Goal: Information Seeking & Learning: Understand process/instructions

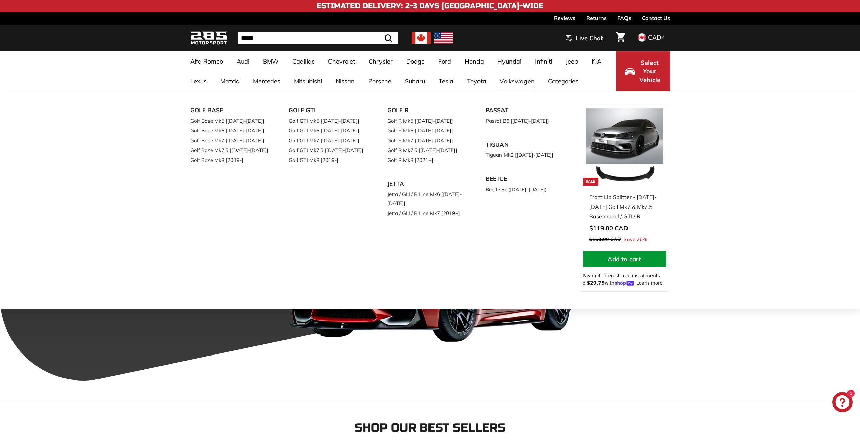
click at [318, 151] on link "Golf GTI Mk7.5 [[DATE]-[DATE]]" at bounding box center [329, 150] width 80 height 10
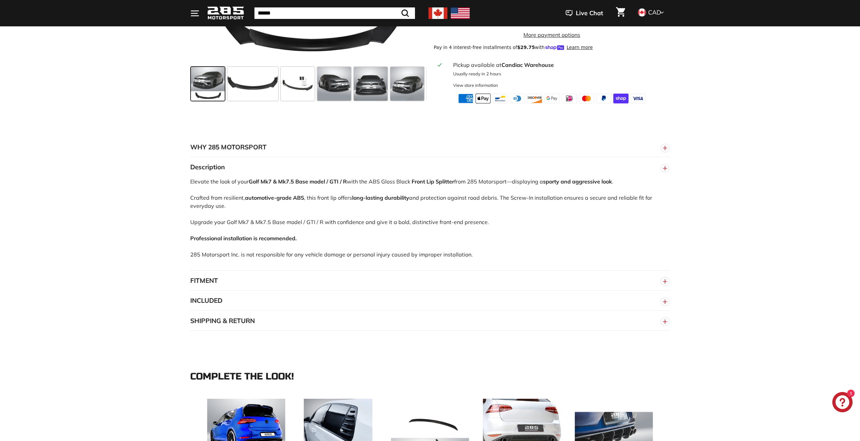
scroll to position [304, 0]
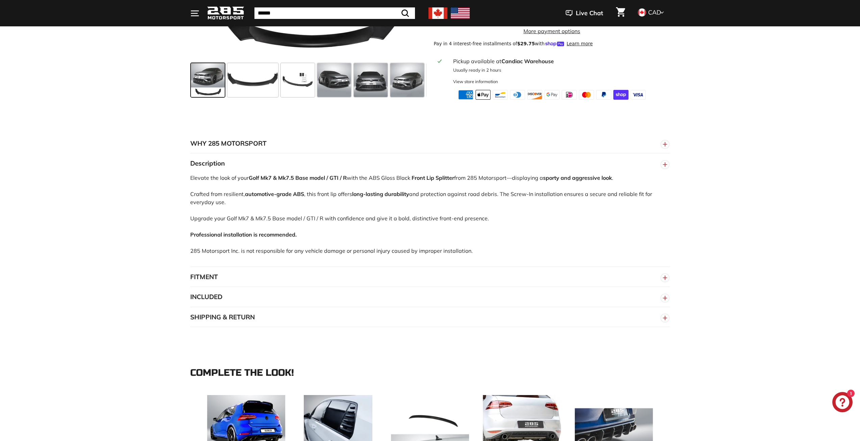
click at [259, 280] on button "FITMENT" at bounding box center [430, 277] width 480 height 20
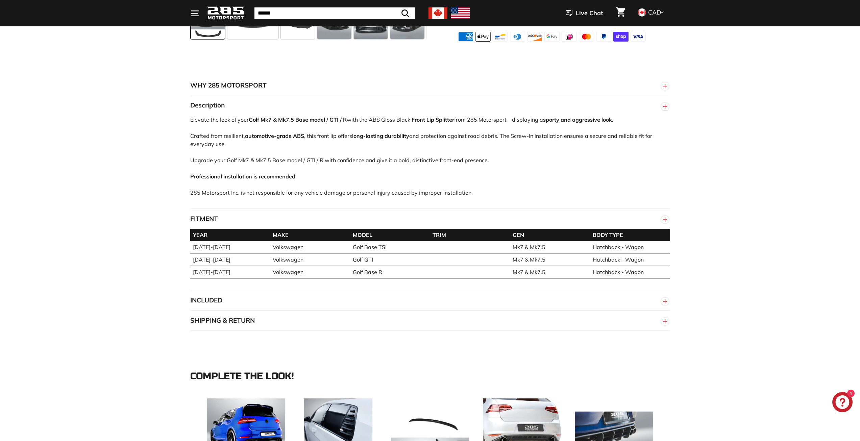
scroll to position [372, 0]
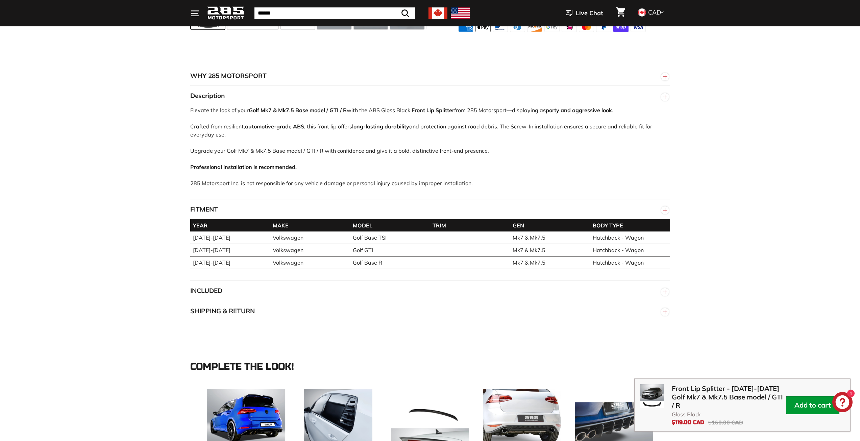
click at [262, 280] on div "YEAR MAKE MODEL TRIM GEN BODY TYPE 2015-2021 Volkswagen Golf Base TSI Mk7 & Mk7…" at bounding box center [430, 250] width 480 height 62
click at [662, 296] on circle "button" at bounding box center [665, 291] width 7 height 7
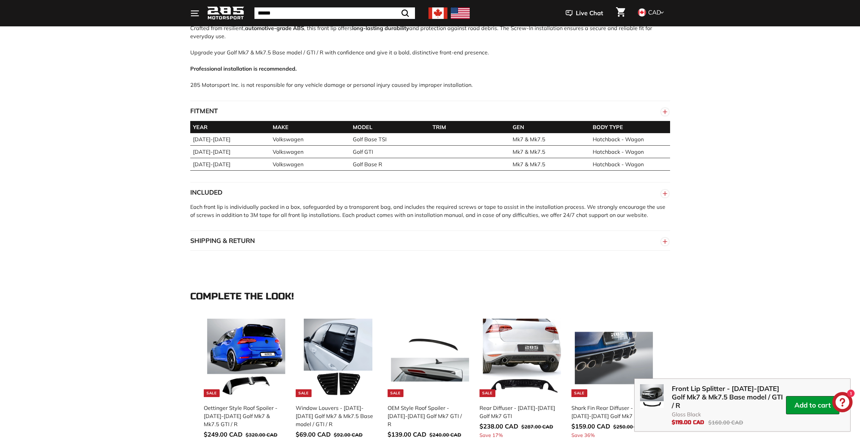
scroll to position [473, 0]
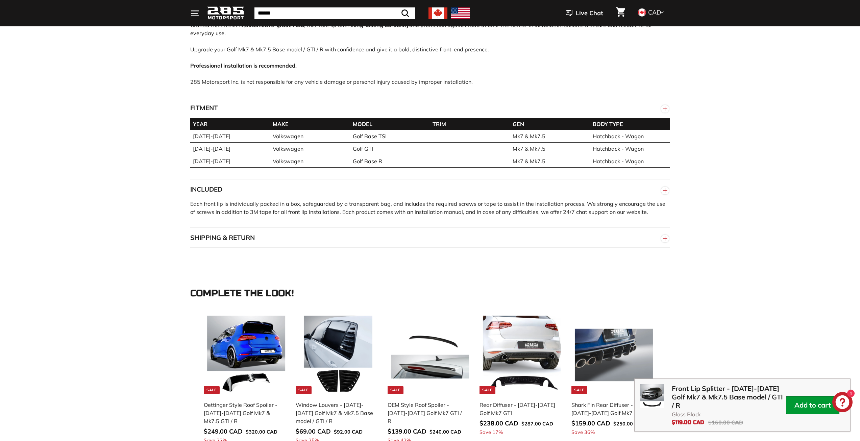
click at [422, 236] on button "SHIPPING & RETURN" at bounding box center [430, 238] width 480 height 20
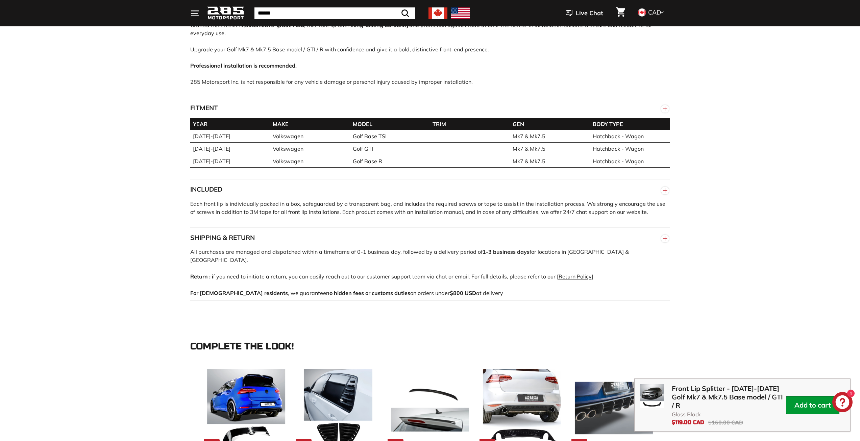
click at [422, 236] on button "SHIPPING & RETURN" at bounding box center [430, 238] width 480 height 20
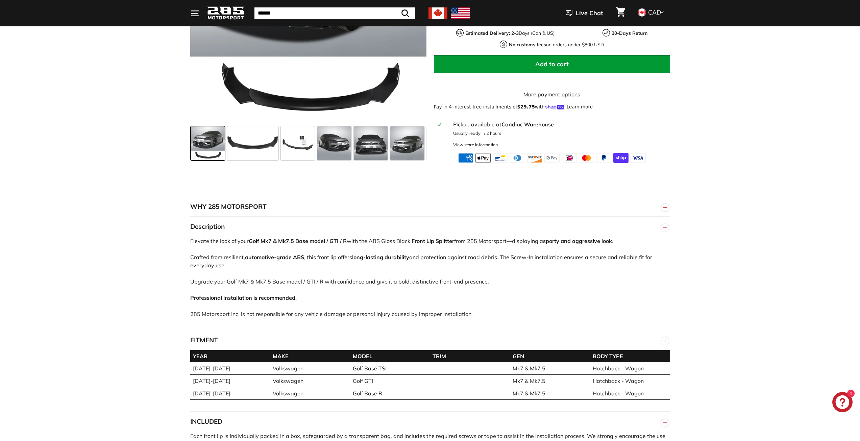
scroll to position [34, 0]
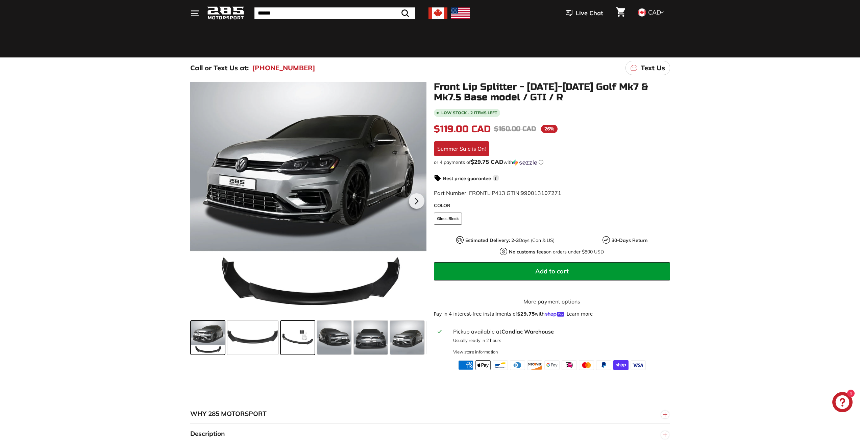
click at [294, 336] on span at bounding box center [298, 338] width 34 height 34
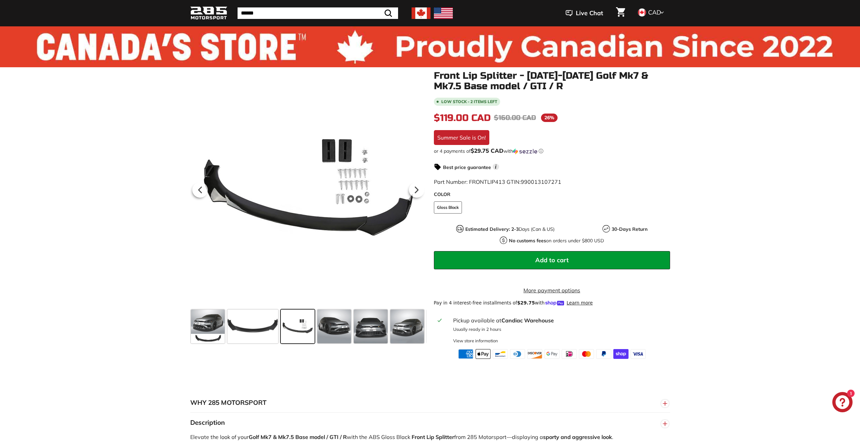
scroll to position [0, 0]
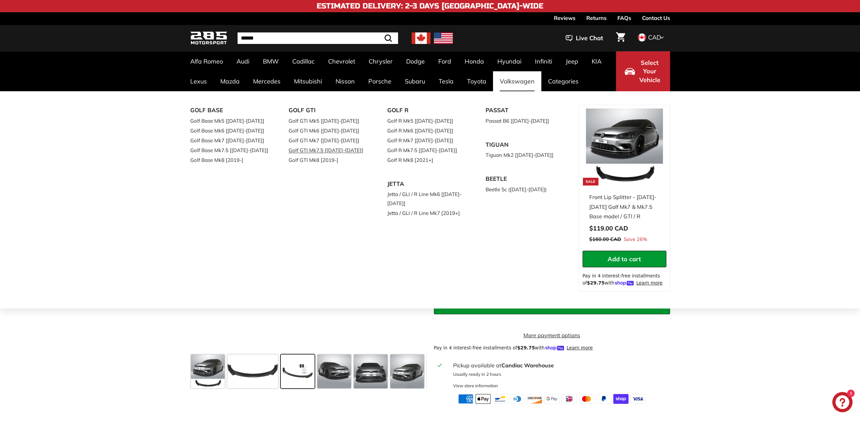
click at [333, 150] on link "Golf GTI Mk7.5 [[DATE]-[DATE]]" at bounding box center [329, 150] width 80 height 10
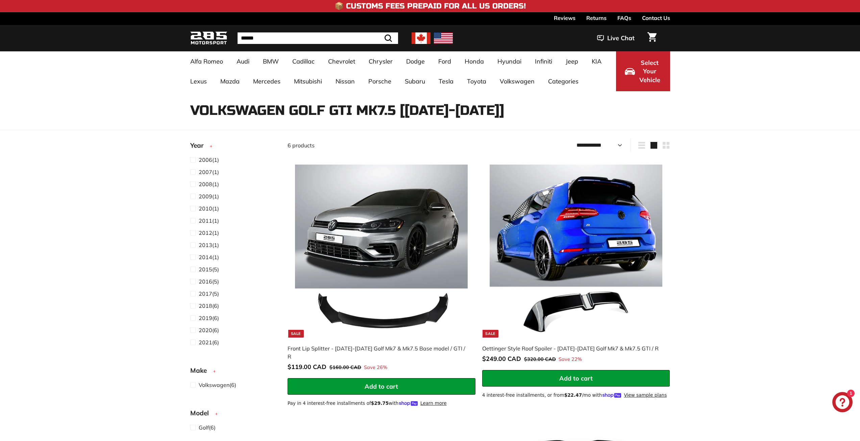
select select "**********"
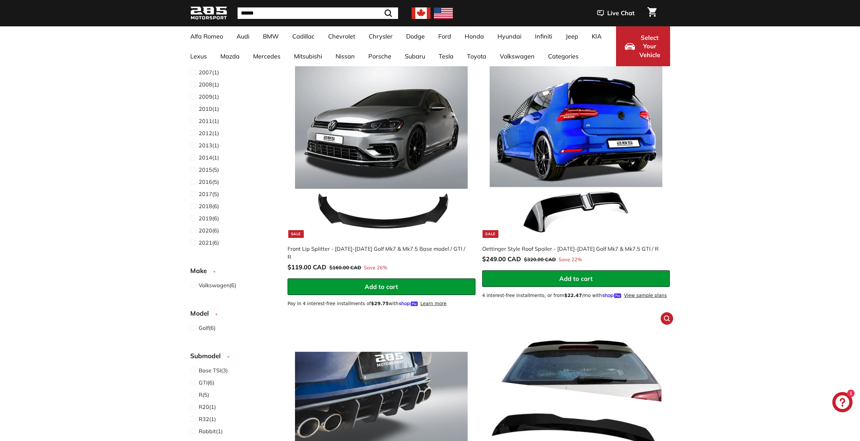
scroll to position [237, 0]
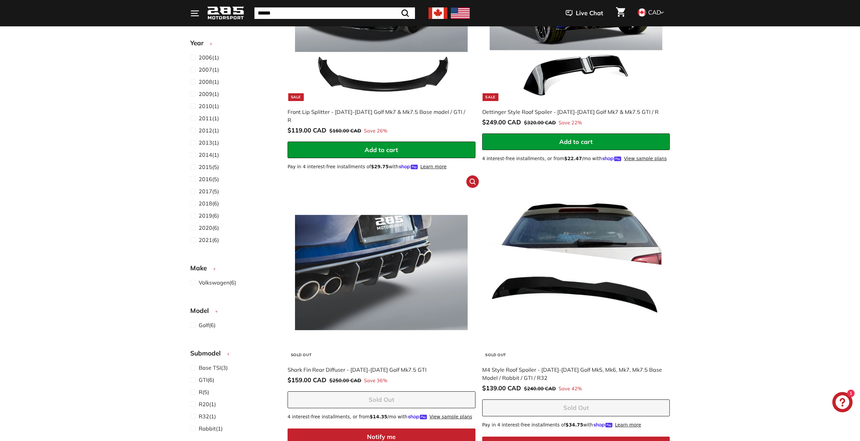
click at [416, 293] on img at bounding box center [381, 272] width 173 height 173
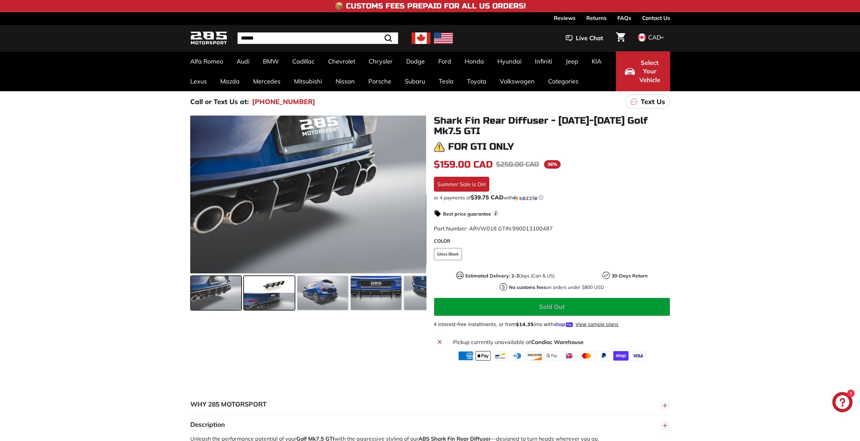
click at [283, 296] on span at bounding box center [269, 293] width 51 height 34
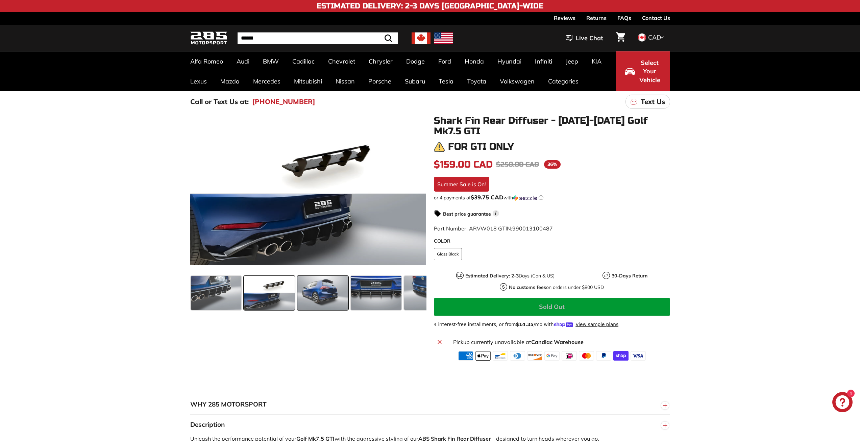
click at [333, 296] on span at bounding box center [322, 293] width 51 height 34
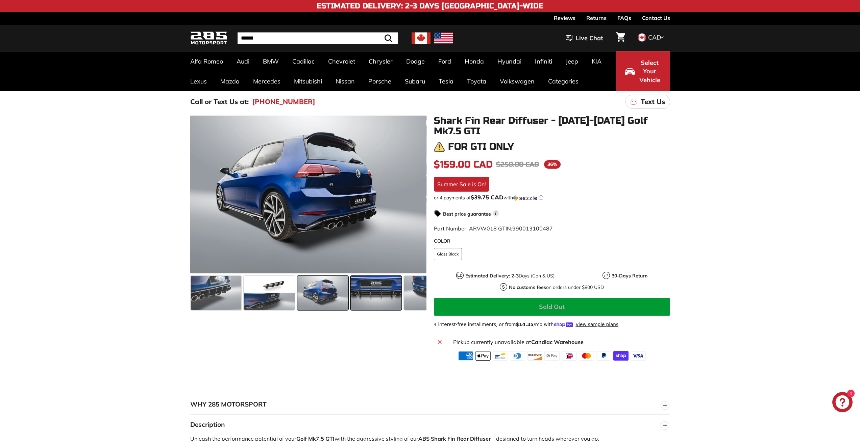
click at [380, 296] on span at bounding box center [376, 293] width 51 height 34
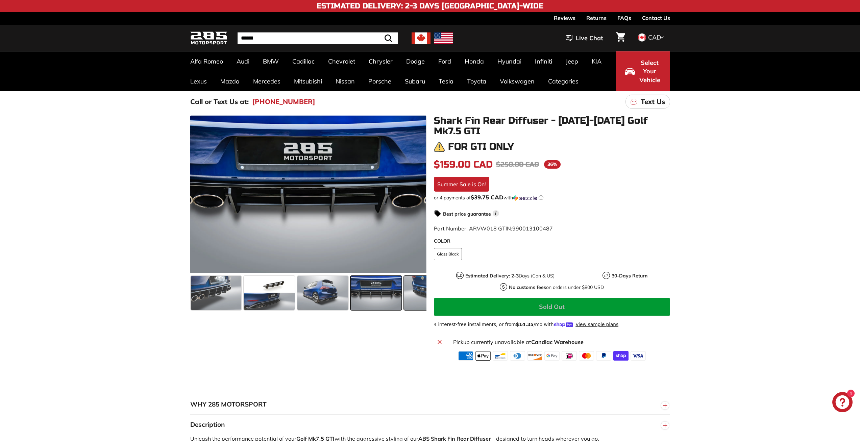
click at [414, 296] on span at bounding box center [429, 293] width 51 height 34
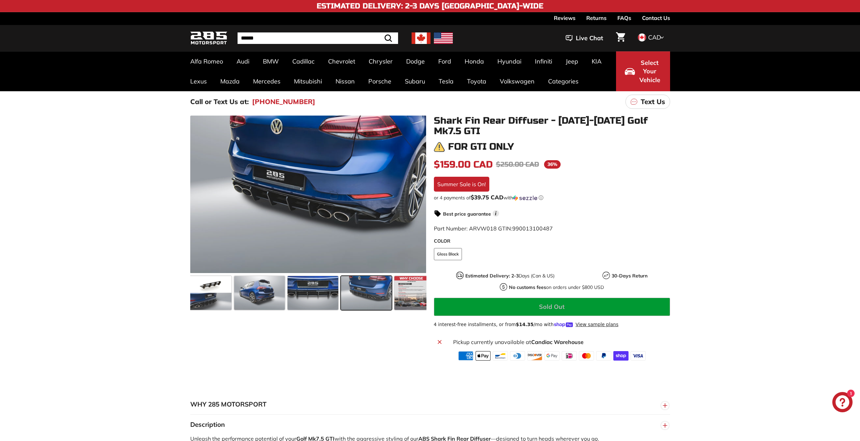
scroll to position [0, 66]
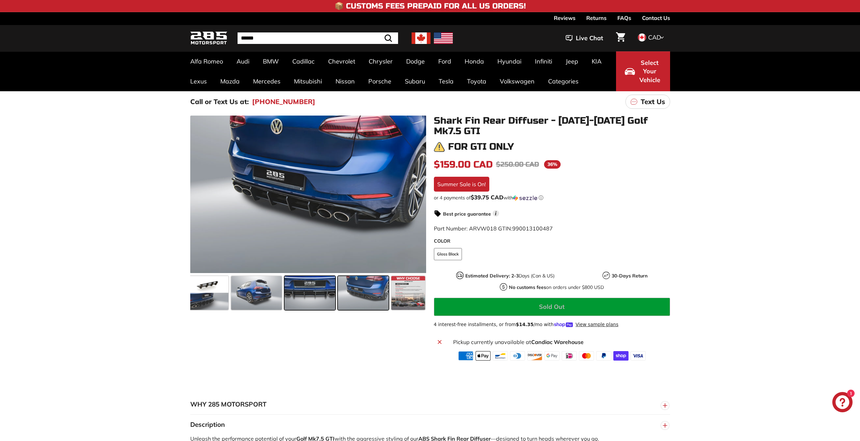
click at [315, 294] on span at bounding box center [310, 293] width 51 height 34
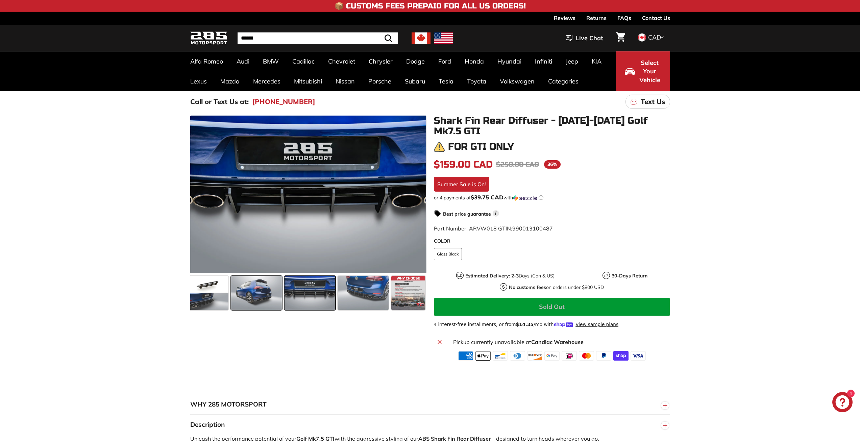
click at [268, 295] on span at bounding box center [256, 293] width 51 height 34
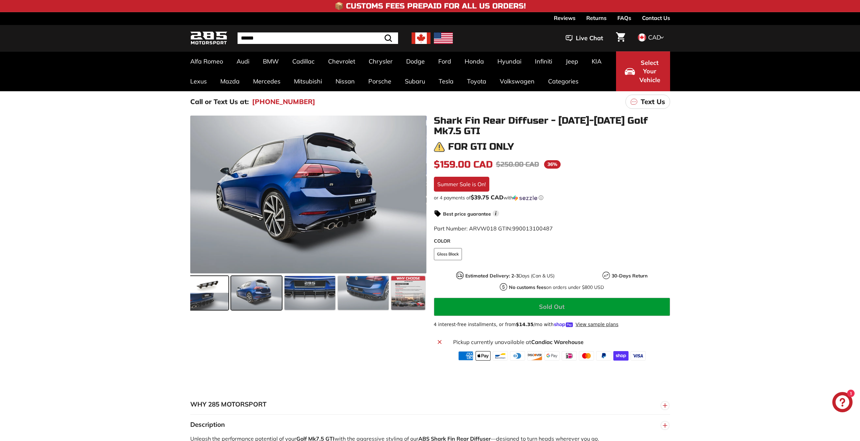
click at [209, 288] on span at bounding box center [203, 293] width 51 height 34
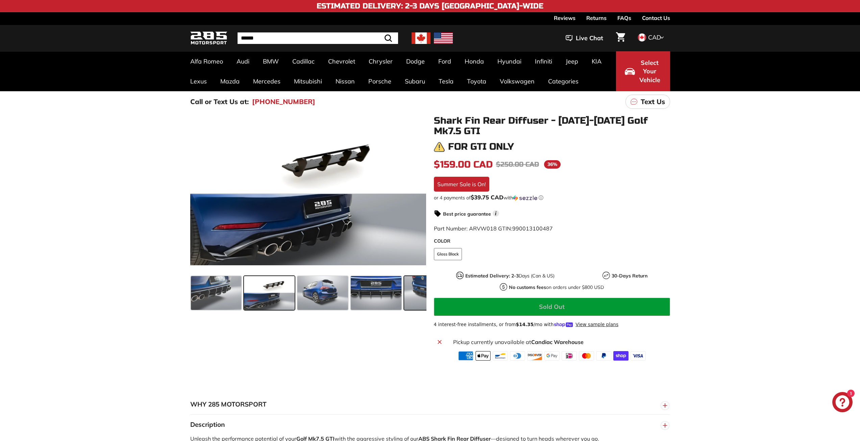
scroll to position [237, 0]
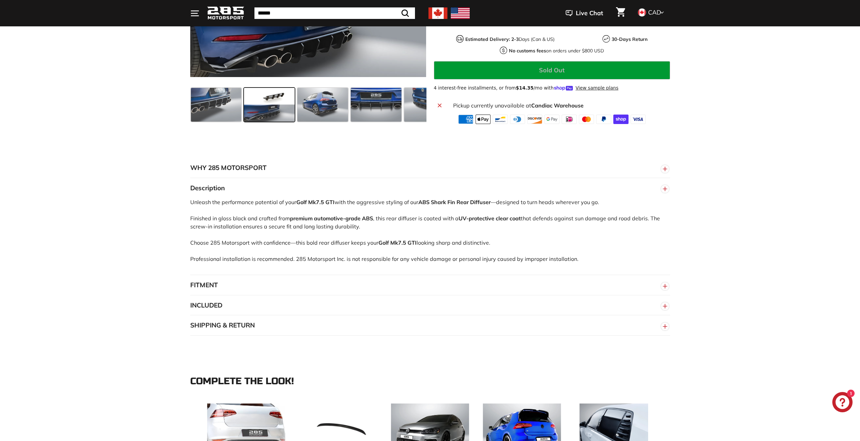
click at [272, 307] on button "INCLUDED" at bounding box center [430, 305] width 480 height 20
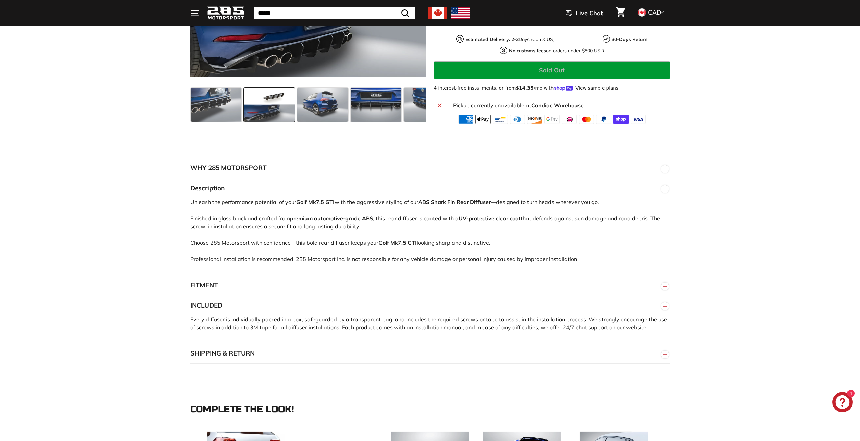
click at [272, 307] on button "INCLUDED" at bounding box center [430, 305] width 480 height 20
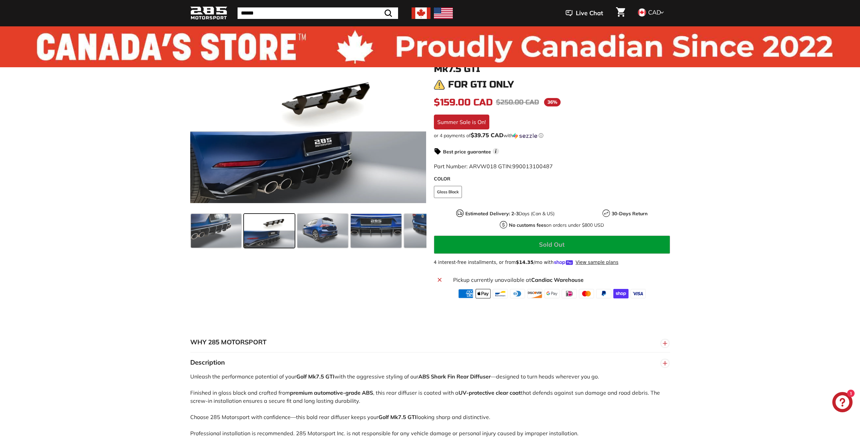
scroll to position [0, 0]
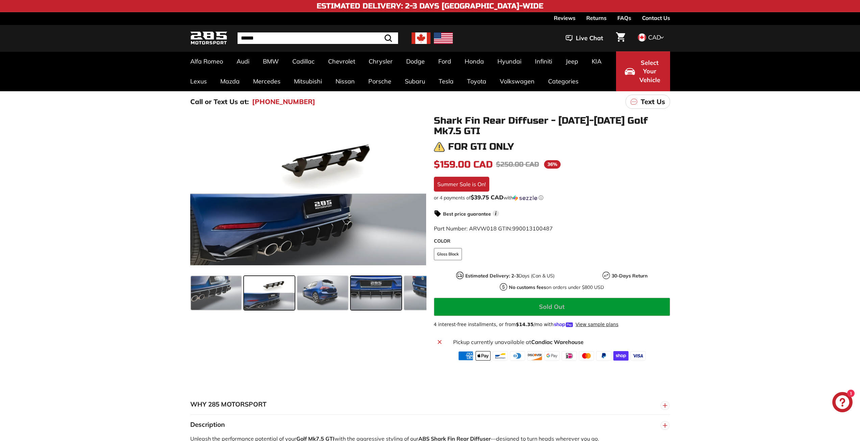
click at [393, 294] on span at bounding box center [376, 293] width 51 height 34
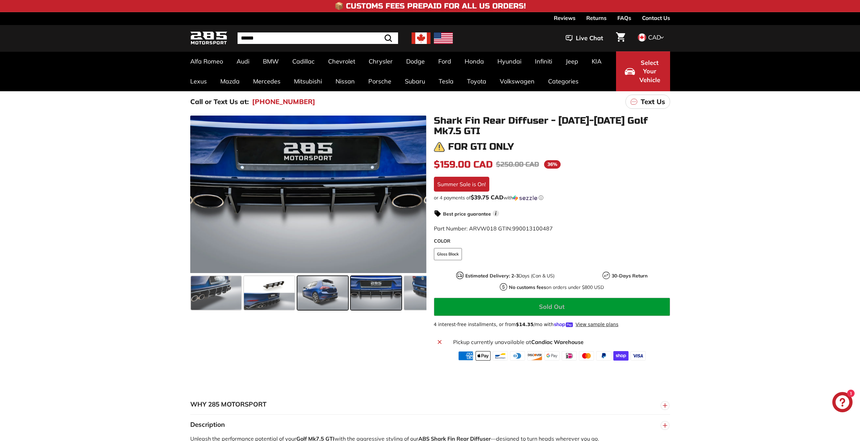
drag, startPoint x: 341, startPoint y: 291, endPoint x: 332, endPoint y: 292, distance: 9.2
click at [341, 291] on span at bounding box center [322, 293] width 51 height 34
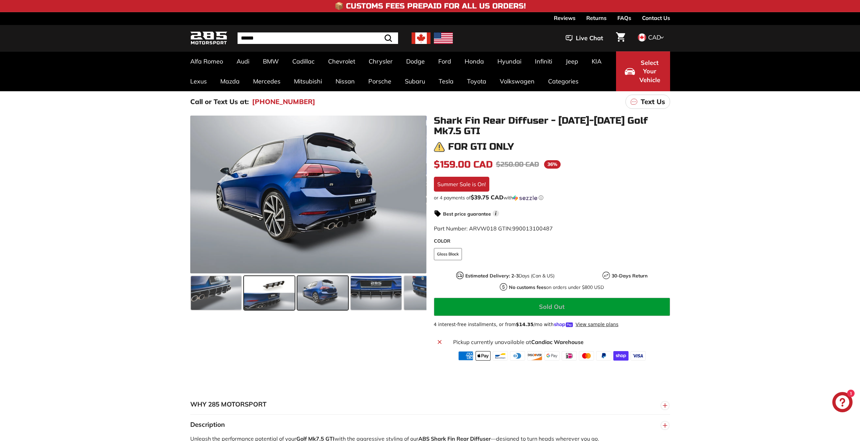
click at [288, 292] on span at bounding box center [269, 293] width 51 height 34
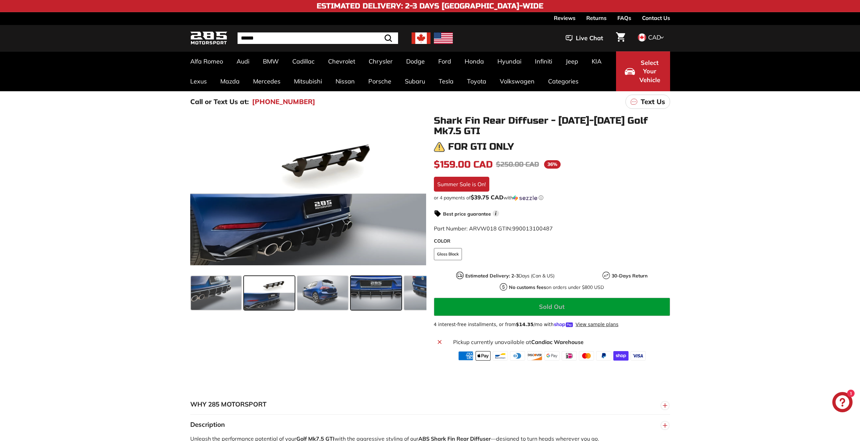
click at [379, 296] on span at bounding box center [376, 293] width 51 height 34
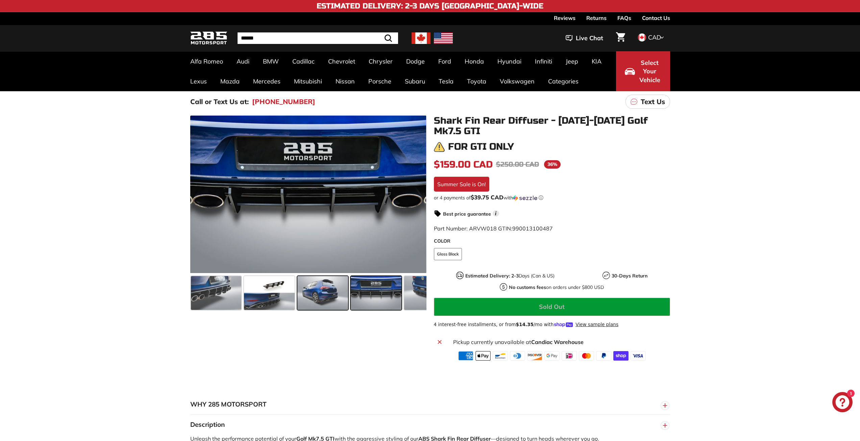
click at [331, 290] on span at bounding box center [322, 293] width 51 height 34
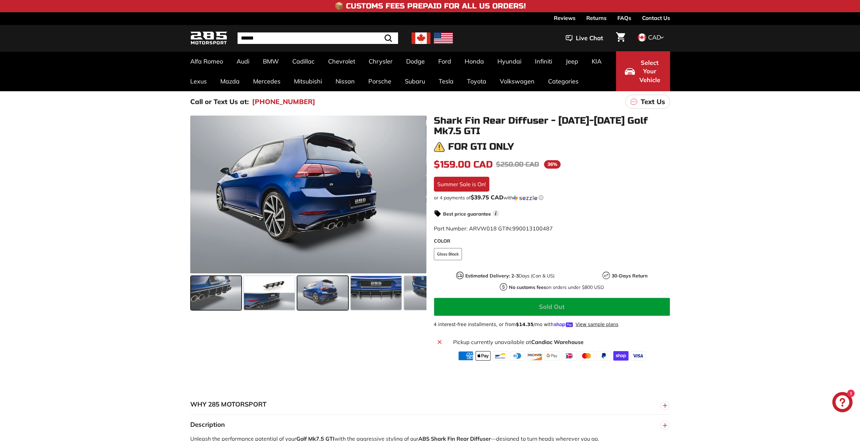
click at [225, 301] on span at bounding box center [216, 293] width 51 height 34
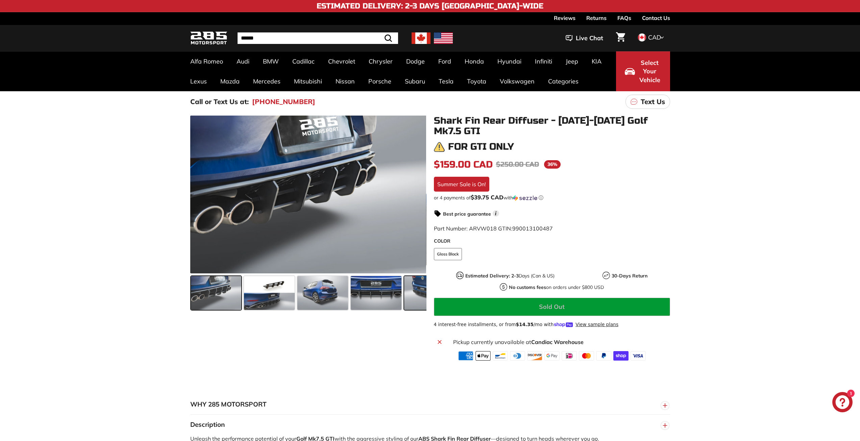
click at [417, 294] on span at bounding box center [429, 293] width 51 height 34
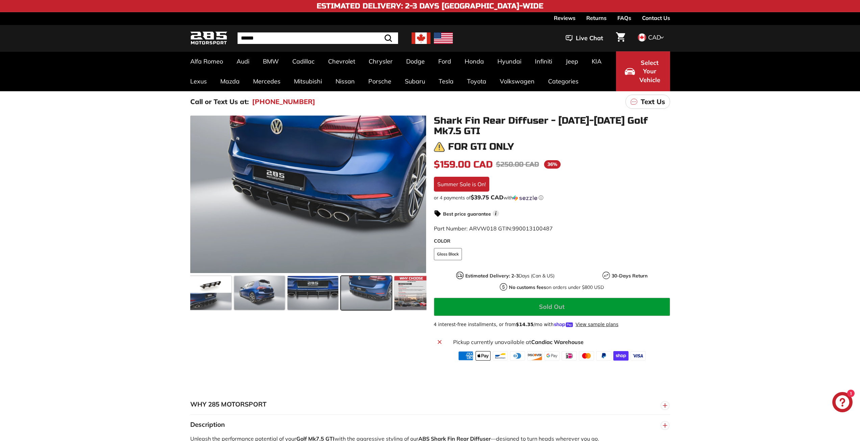
scroll to position [0, 66]
click at [417, 294] on span at bounding box center [408, 293] width 34 height 34
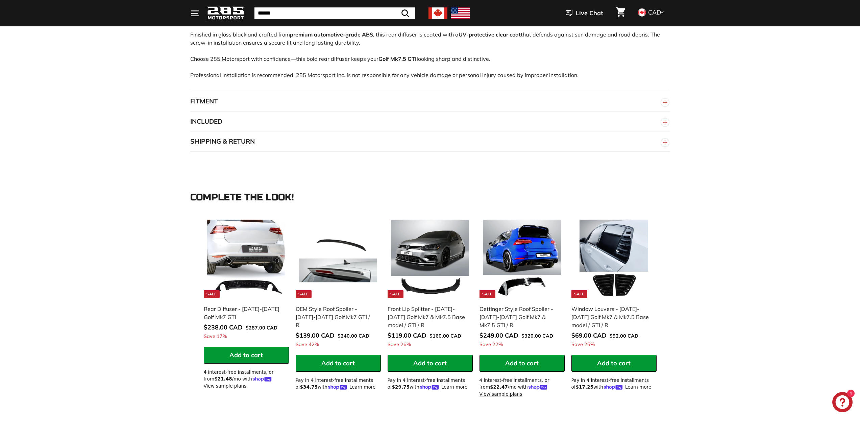
scroll to position [575, 0]
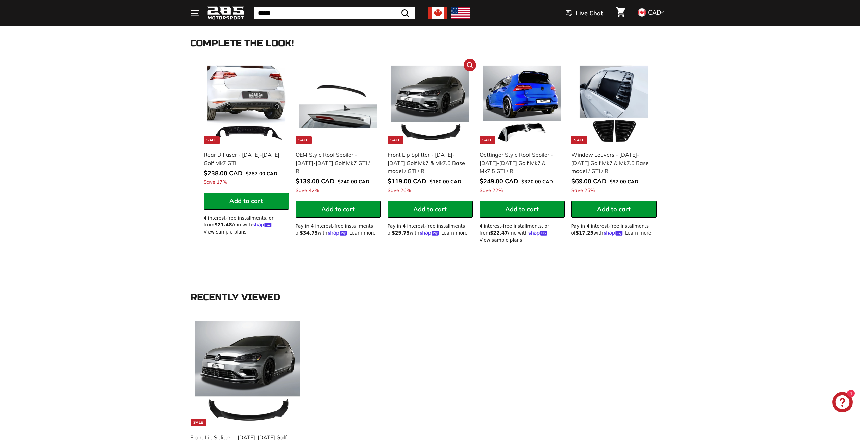
click at [443, 103] on img at bounding box center [430, 105] width 78 height 78
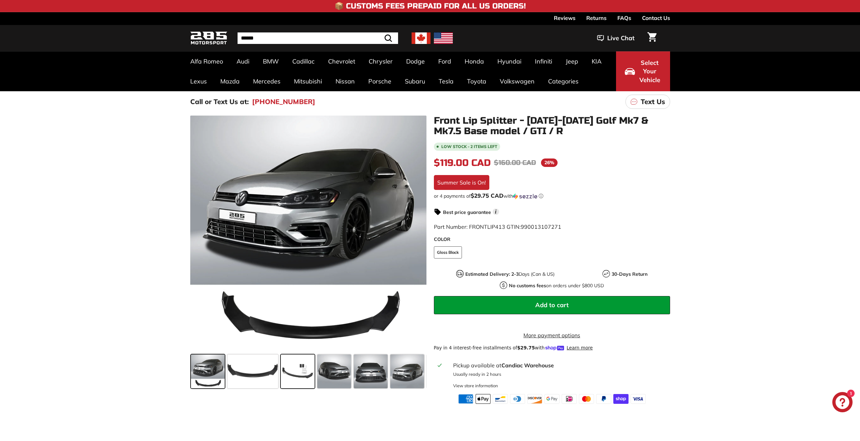
click at [287, 375] on span at bounding box center [298, 372] width 34 height 34
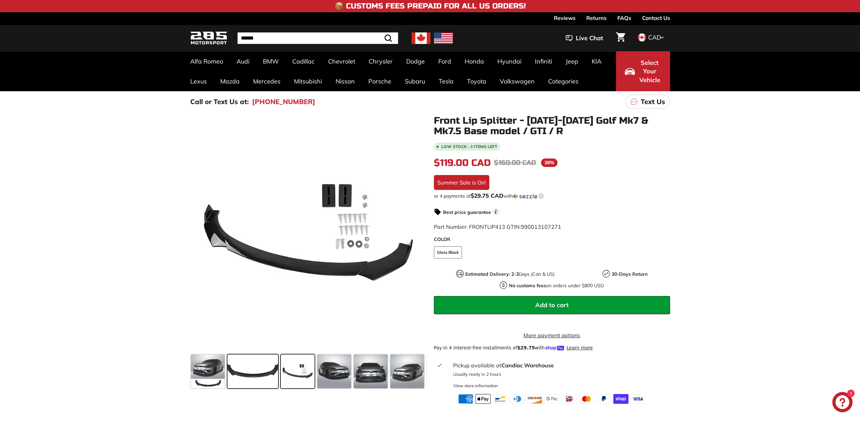
click at [259, 375] on span at bounding box center [253, 372] width 51 height 34
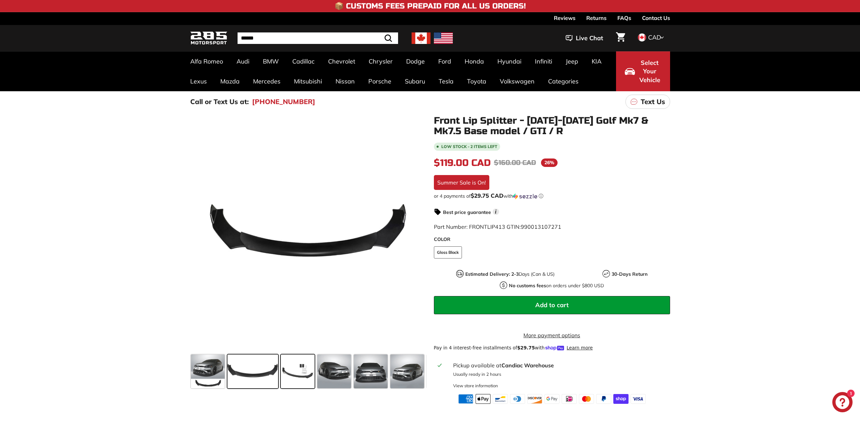
click at [306, 379] on span at bounding box center [298, 372] width 34 height 34
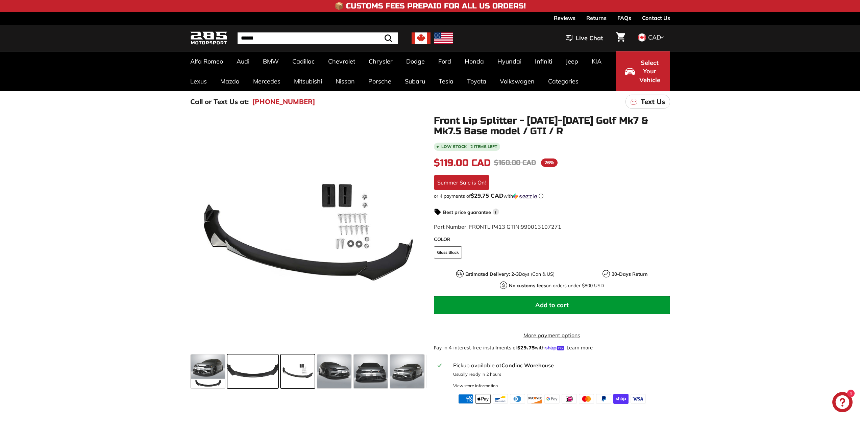
click at [238, 373] on span at bounding box center [253, 372] width 51 height 34
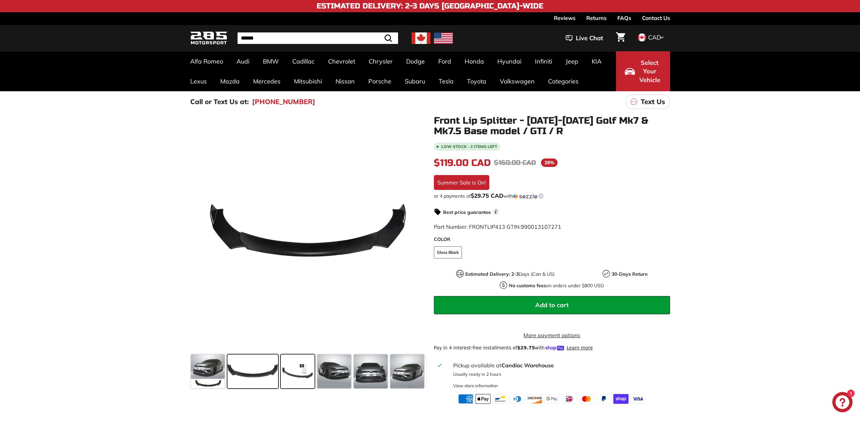
click at [303, 374] on span at bounding box center [298, 372] width 34 height 34
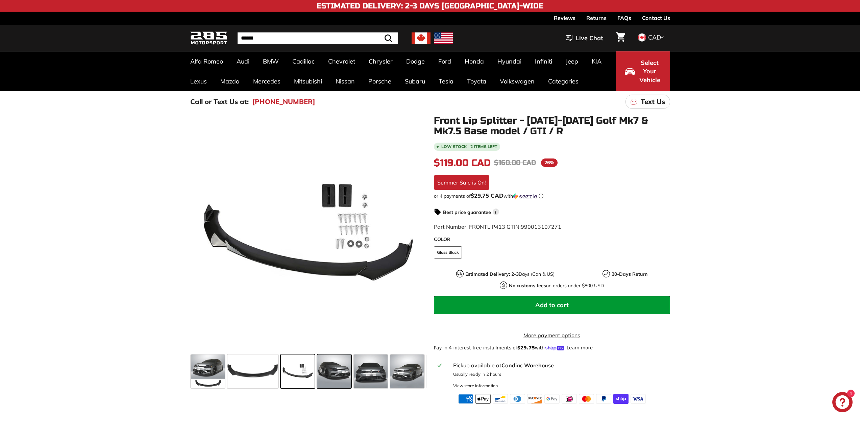
click at [344, 381] on span at bounding box center [334, 372] width 34 height 34
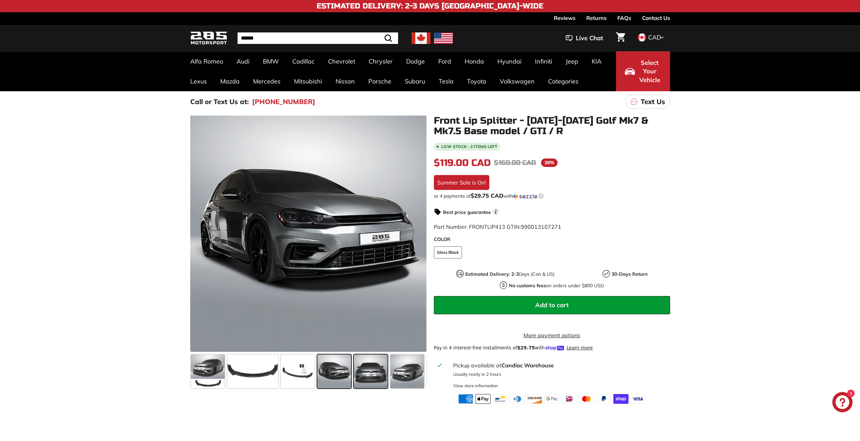
click at [376, 379] on span at bounding box center [371, 372] width 34 height 34
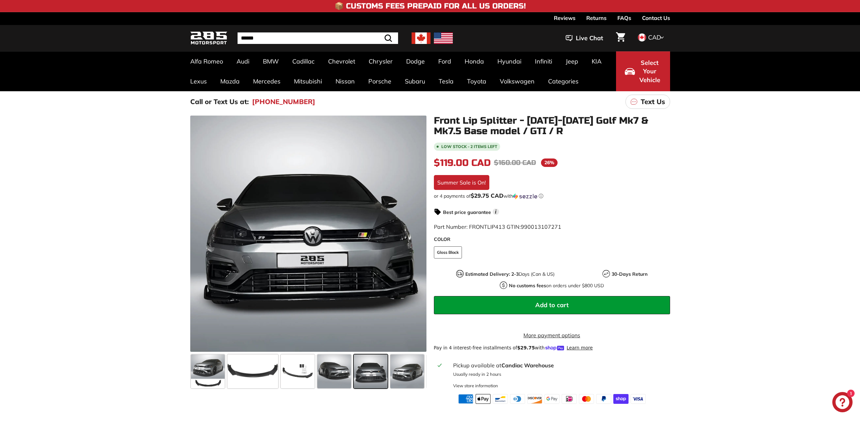
click at [572, 15] on link "Reviews" at bounding box center [565, 17] width 22 height 11
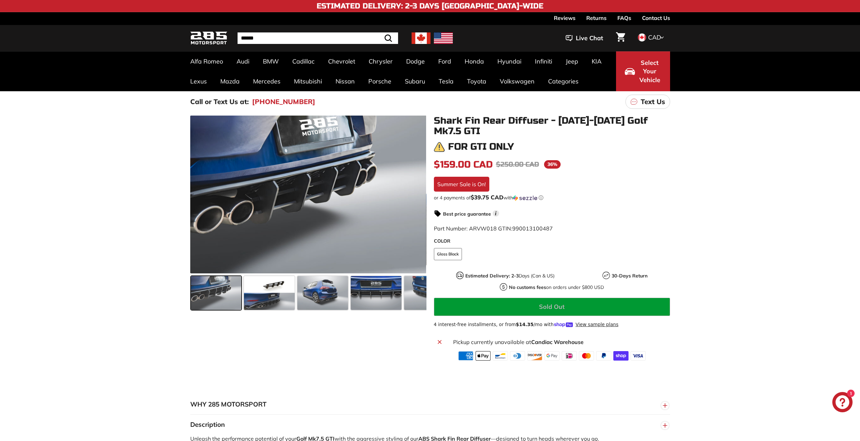
click at [628, 277] on strong "30-Days Return" at bounding box center [630, 276] width 36 height 6
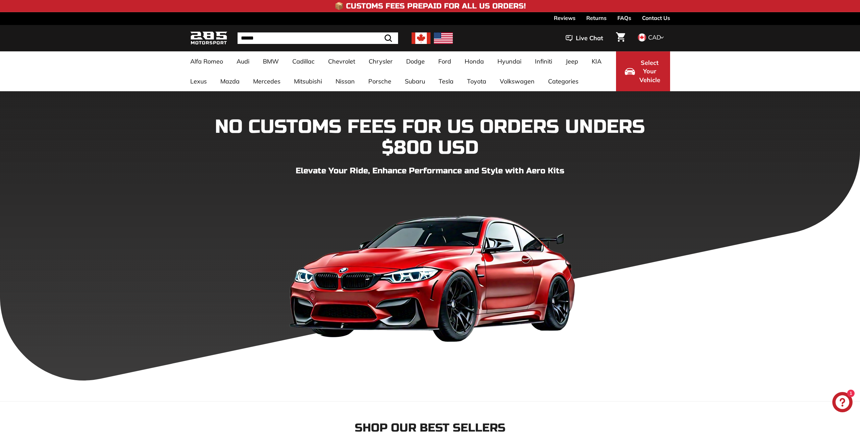
click at [794, 130] on div "NO CUSTOMS FEES FOR US ORDERS UNDERS $800 USD Elevate Your Ride, Enhance Perfor…" at bounding box center [430, 236] width 860 height 290
click at [602, 19] on link "Returns" at bounding box center [597, 17] width 20 height 11
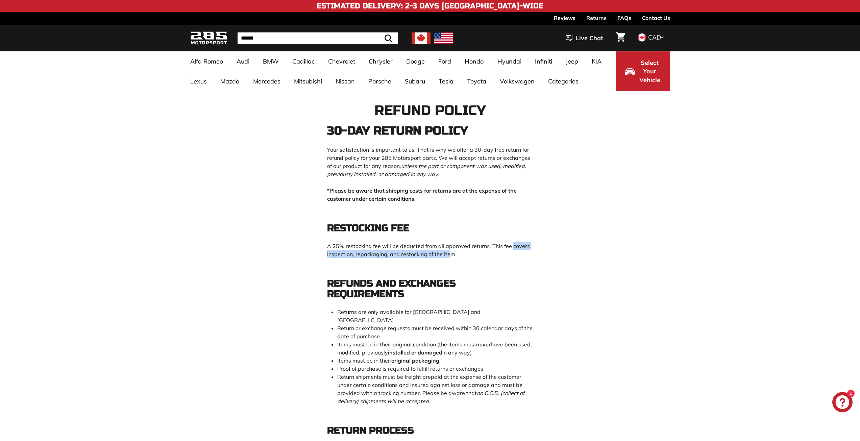
drag, startPoint x: 332, startPoint y: 254, endPoint x: 473, endPoint y: 252, distance: 140.3
click at [473, 252] on p "A 25% restocking fee will be deducted from all approved returns. This fee cover…" at bounding box center [430, 250] width 206 height 16
drag, startPoint x: 329, startPoint y: 177, endPoint x: 486, endPoint y: 170, distance: 157.3
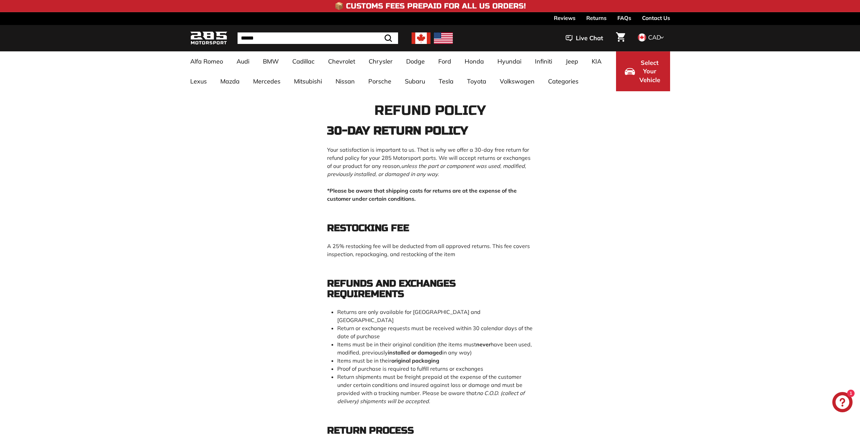
click at [486, 171] on p "Your satisfaction is important to us. That is why we offer a 30-day free return…" at bounding box center [430, 162] width 206 height 32
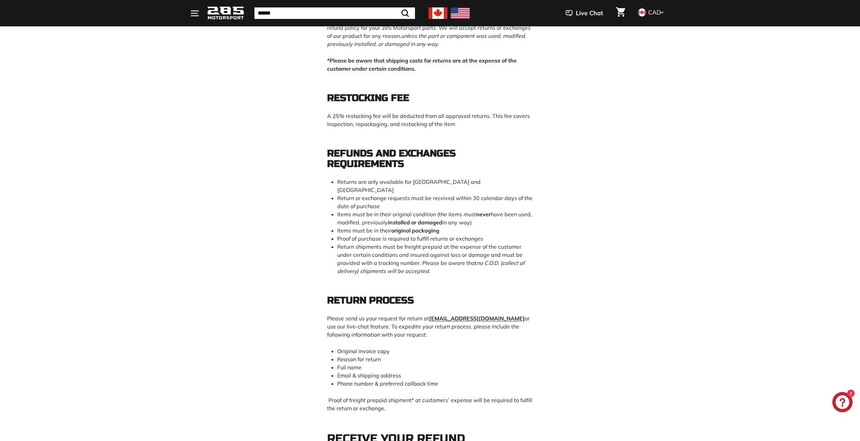
scroll to position [135, 0]
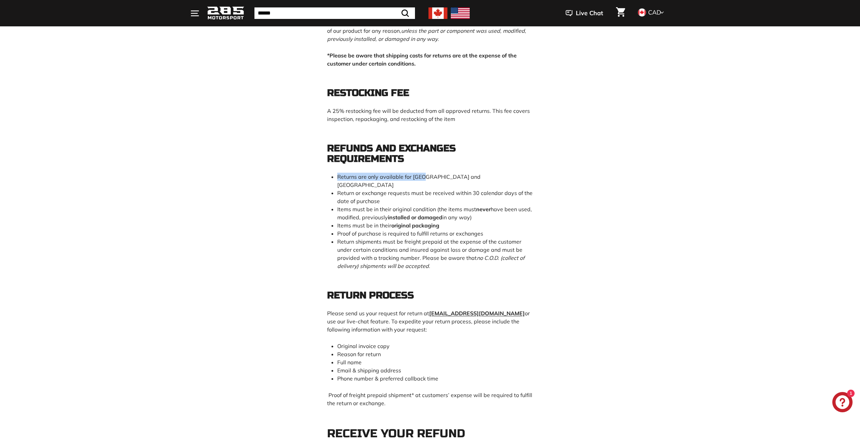
drag, startPoint x: 339, startPoint y: 176, endPoint x: 426, endPoint y: 176, distance: 87.2
click at [426, 176] on li "Returns are only available for [GEOGRAPHIC_DATA] and [GEOGRAPHIC_DATA]" at bounding box center [435, 181] width 196 height 16
click at [426, 176] on span "Returns are only available for [GEOGRAPHIC_DATA] and [GEOGRAPHIC_DATA]" at bounding box center [408, 180] width 143 height 15
drag, startPoint x: 341, startPoint y: 203, endPoint x: 451, endPoint y: 202, distance: 109.5
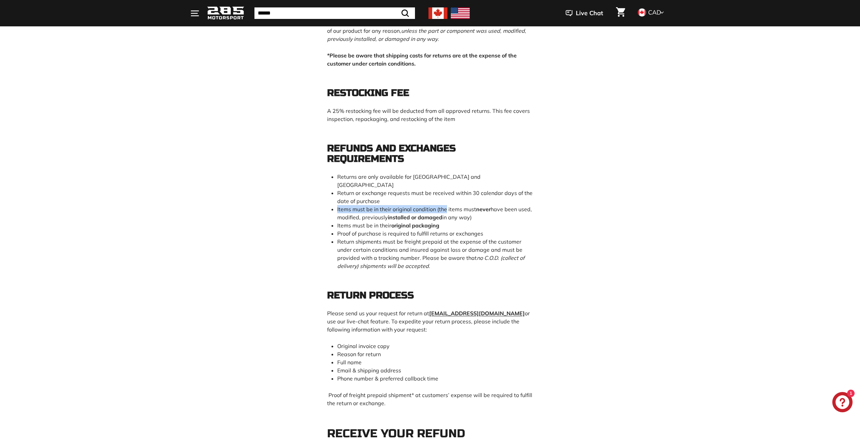
click at [451, 206] on span "Items must be in their original condition (the items must never have been used,…" at bounding box center [434, 213] width 195 height 15
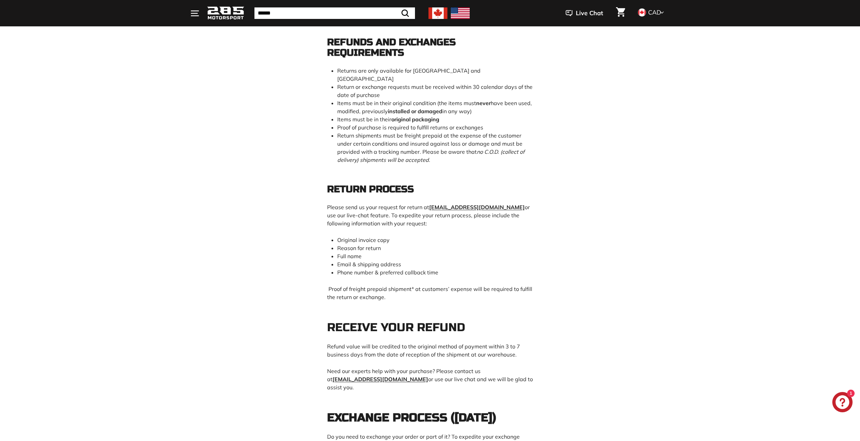
scroll to position [237, 0]
